Goal: Find specific page/section: Find specific page/section

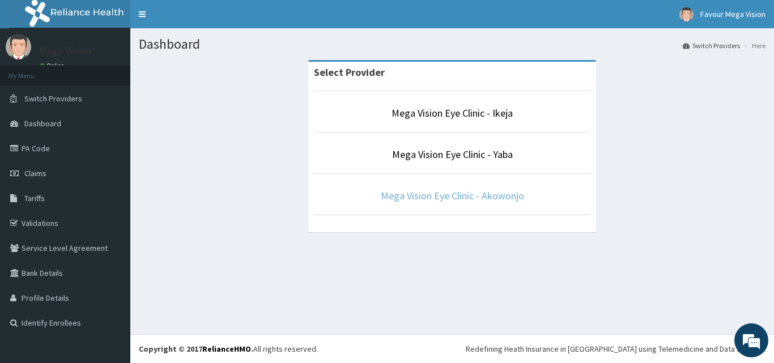
click at [446, 196] on link "Mega Vision Eye Clinic - Akowonjo" at bounding box center [452, 195] width 143 height 13
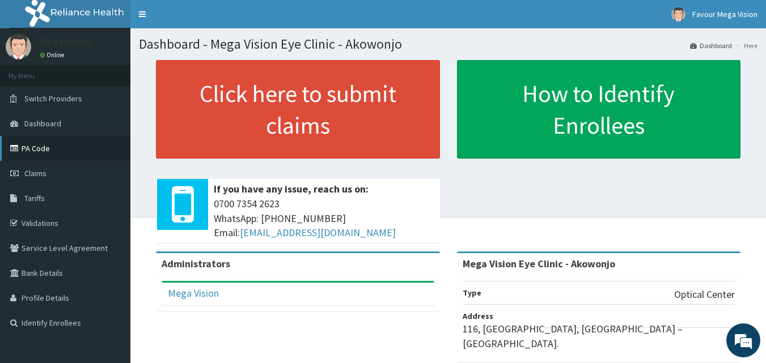
click at [37, 149] on link "PA Code" at bounding box center [65, 148] width 130 height 25
